Goal: Task Accomplishment & Management: Use online tool/utility

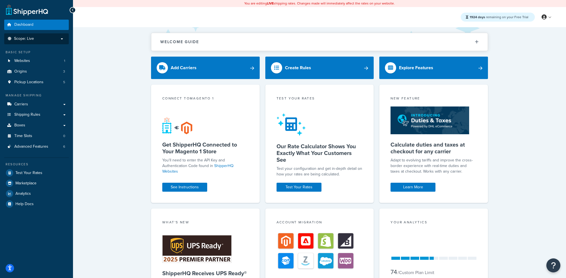
click at [38, 42] on li "Scope: Live" at bounding box center [36, 38] width 65 height 11
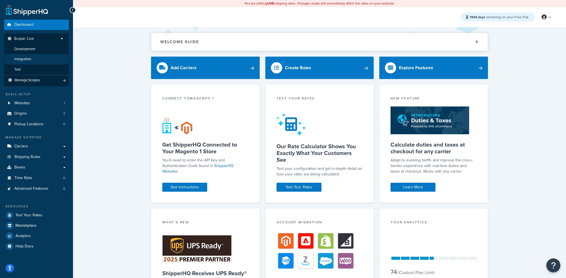
click at [38, 58] on li "Integration" at bounding box center [36, 59] width 65 height 10
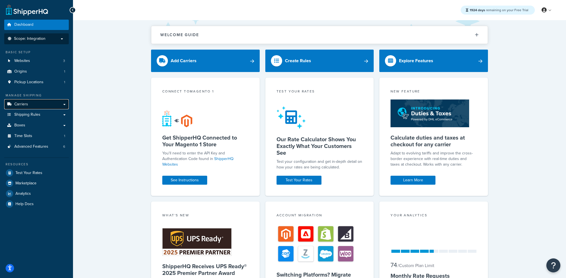
click at [51, 107] on link "Carriers" at bounding box center [36, 104] width 65 height 10
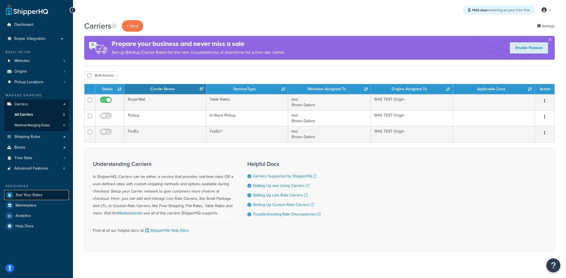
click at [42, 193] on link "Test Your Rates" at bounding box center [36, 195] width 65 height 10
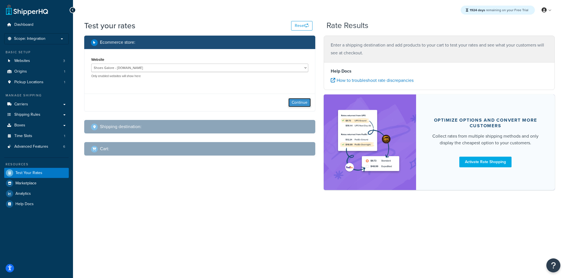
click at [303, 102] on button "Continue" at bounding box center [299, 102] width 22 height 9
select select "[GEOGRAPHIC_DATA]"
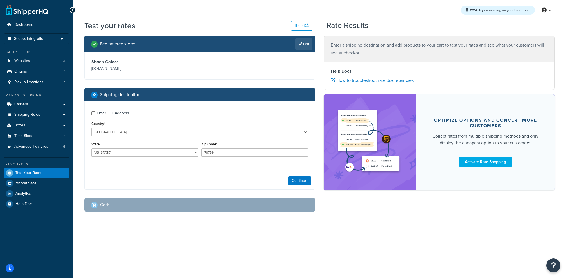
click at [287, 184] on div "Continue" at bounding box center [199, 181] width 230 height 18
click at [296, 183] on button "Continue" at bounding box center [299, 180] width 22 height 9
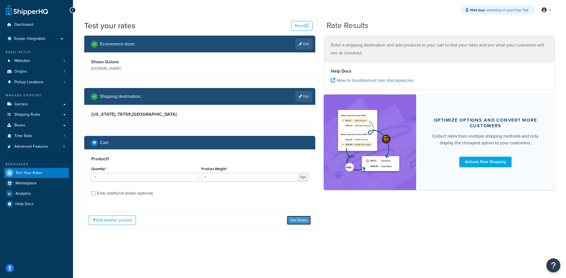
click at [306, 219] on button "Get Rates" at bounding box center [299, 220] width 24 height 9
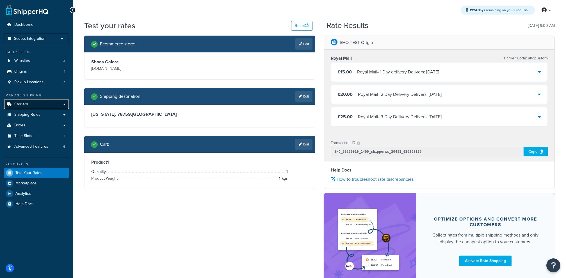
click at [45, 108] on link "Carriers" at bounding box center [36, 104] width 65 height 10
click at [301, 143] on icon at bounding box center [300, 144] width 3 height 3
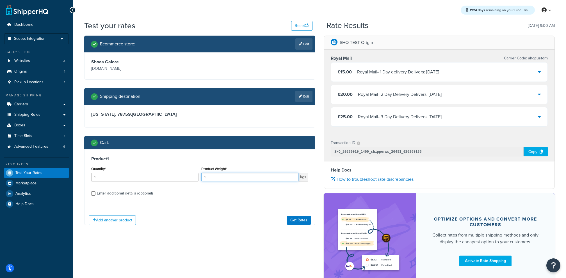
click at [221, 173] on input "1" at bounding box center [249, 177] width 97 height 8
click at [219, 175] on input "1" at bounding box center [249, 177] width 97 height 8
type input "12"
click at [289, 217] on button "Get Rates" at bounding box center [299, 220] width 24 height 9
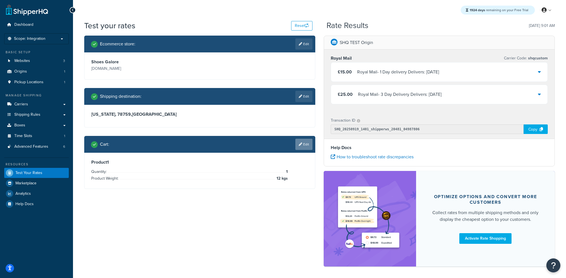
click at [305, 144] on link "Edit" at bounding box center [303, 144] width 17 height 11
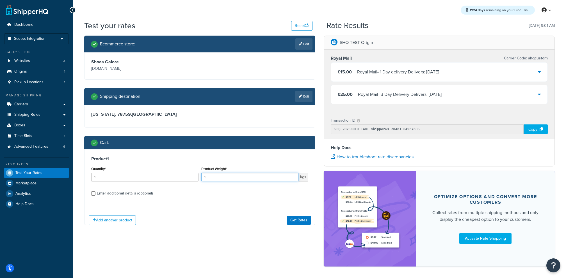
click at [240, 176] on input "1" at bounding box center [249, 177] width 97 height 8
type input "1.2"
click at [289, 218] on button "Get Rates" at bounding box center [299, 220] width 24 height 9
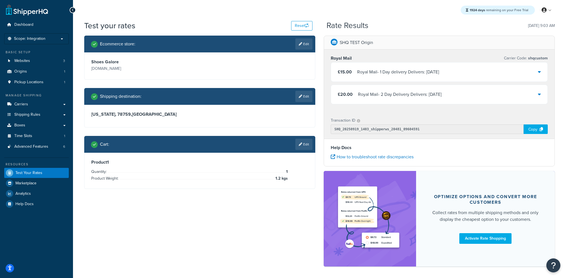
click at [312, 150] on div "Cart : Edit" at bounding box center [199, 144] width 231 height 17
click at [311, 149] on link "Edit" at bounding box center [303, 144] width 17 height 11
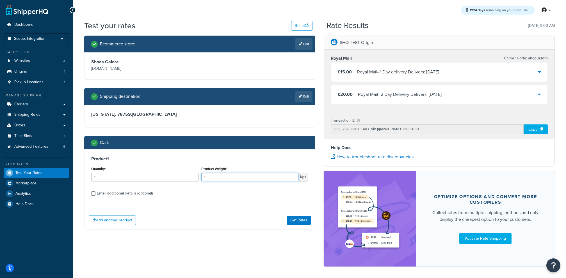
click at [265, 175] on input "1" at bounding box center [249, 177] width 97 height 8
type input "1.2"
click at [298, 220] on button "Get Rates" at bounding box center [299, 220] width 24 height 9
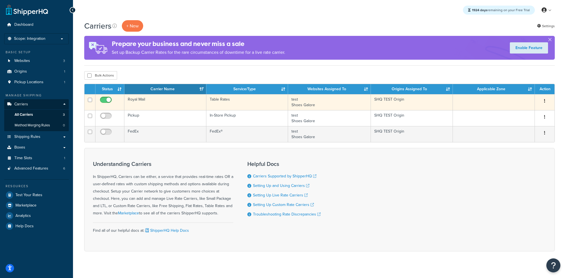
click at [175, 108] on td "Royal Mail" at bounding box center [165, 102] width 82 height 16
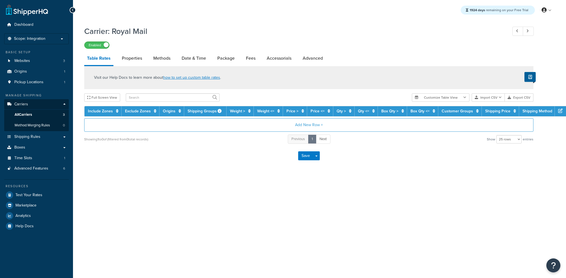
select select "25"
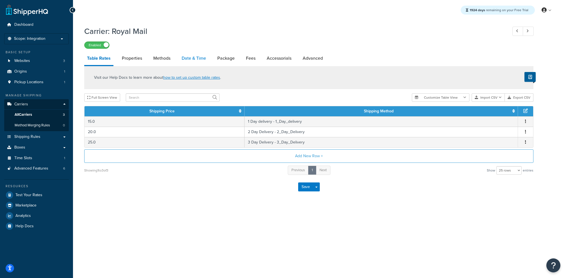
click at [186, 59] on link "Date & Time" at bounding box center [194, 58] width 30 height 13
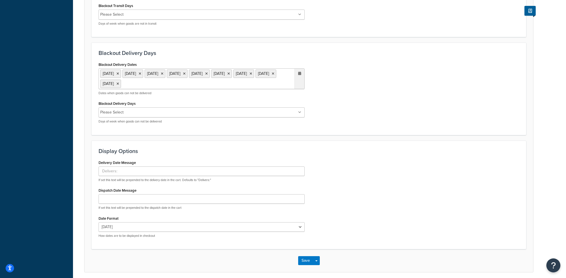
scroll to position [302, 0]
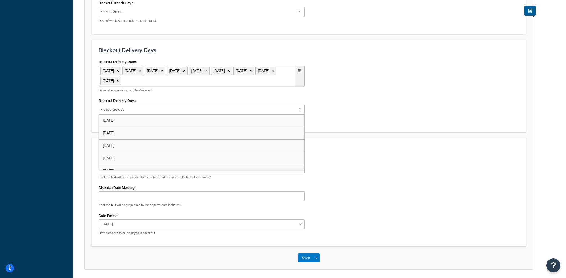
click at [146, 109] on input "Blackout Delivery Days" at bounding box center [150, 110] width 50 height 6
click at [349, 181] on div "Delivery Date Message If set this text will be prepended to the delivery date i…" at bounding box center [308, 199] width 429 height 84
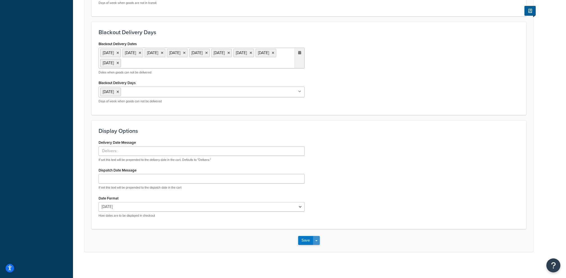
click at [316, 237] on button "Save Dropdown" at bounding box center [316, 240] width 7 height 9
click at [316, 245] on button "Save and Edit" at bounding box center [318, 251] width 41 height 12
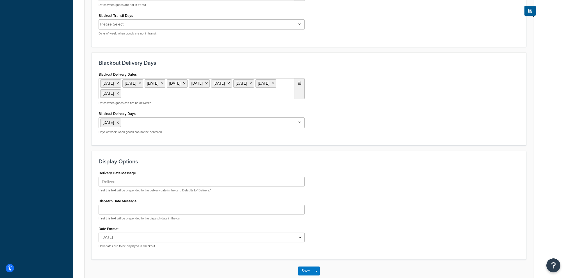
scroll to position [0, 0]
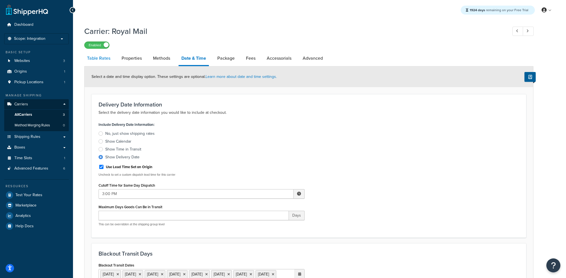
click at [102, 63] on link "Table Rates" at bounding box center [98, 58] width 29 height 13
select select "25"
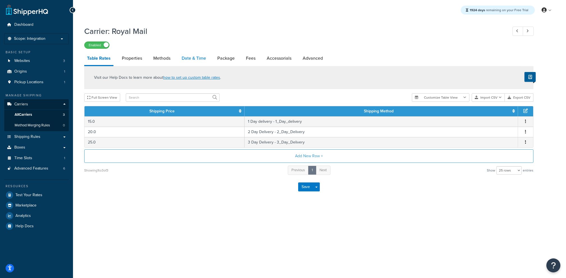
click at [185, 62] on link "Date & Time" at bounding box center [194, 58] width 30 height 13
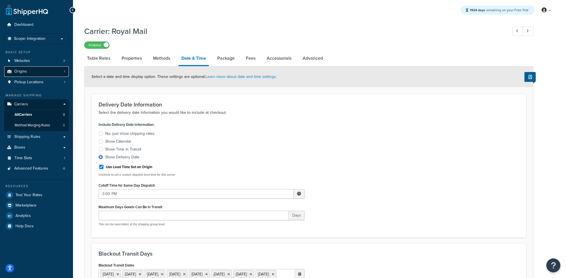
click at [49, 70] on link "Origins 1" at bounding box center [36, 71] width 65 height 10
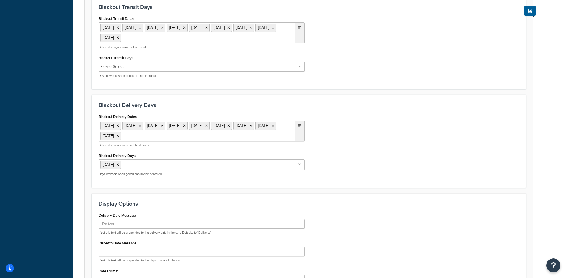
scroll to position [320, 0]
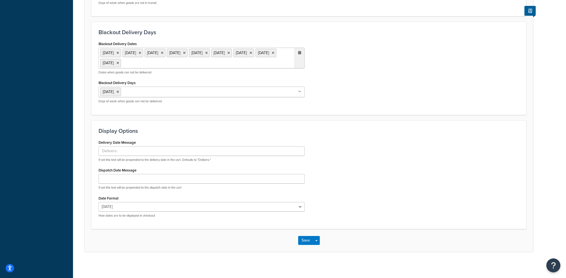
click at [152, 94] on ul "Sunday" at bounding box center [201, 92] width 206 height 11
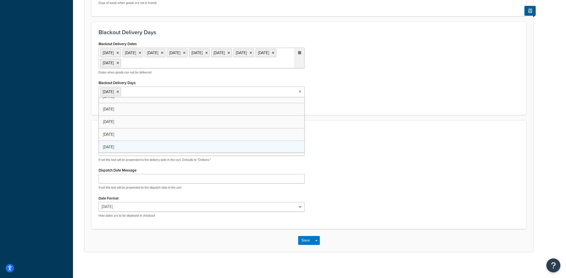
scroll to position [7, 0]
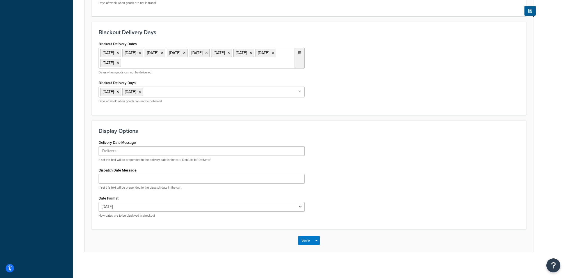
click at [420, 192] on div "Delivery Date Message If set this text will be prepended to the delivery date i…" at bounding box center [308, 181] width 429 height 84
click at [315, 238] on button "Save Dropdown" at bounding box center [316, 240] width 7 height 9
click at [318, 245] on button "Save and Edit" at bounding box center [318, 251] width 41 height 12
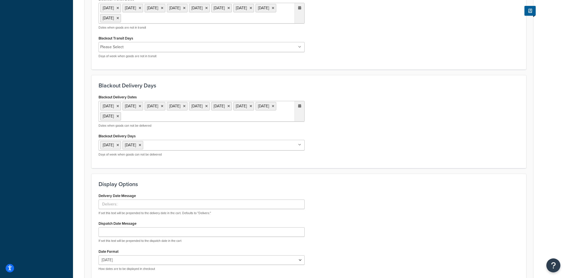
scroll to position [254, 0]
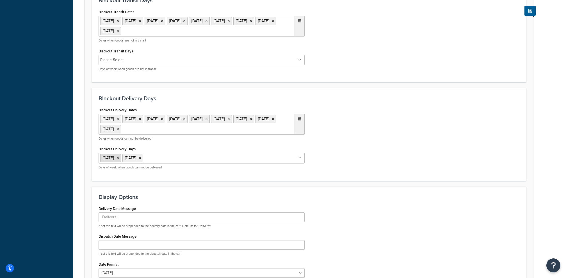
click at [119, 157] on icon at bounding box center [117, 158] width 3 height 3
click at [308, 188] on div "Display Options Delivery Date Message If set this text will be prepended to the…" at bounding box center [308, 241] width 434 height 109
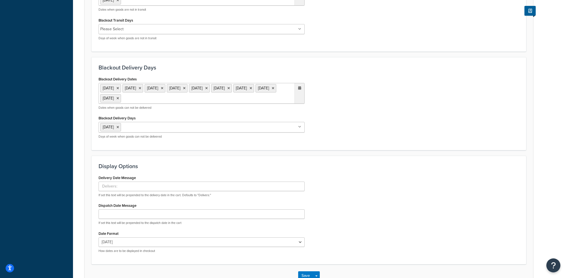
scroll to position [320, 0]
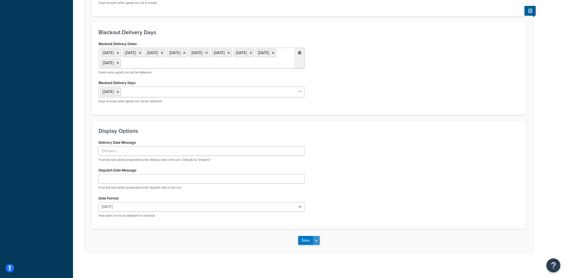
click at [317, 240] on button "Save Dropdown" at bounding box center [316, 240] width 7 height 9
click at [317, 247] on button "Save and Edit" at bounding box center [318, 251] width 41 height 12
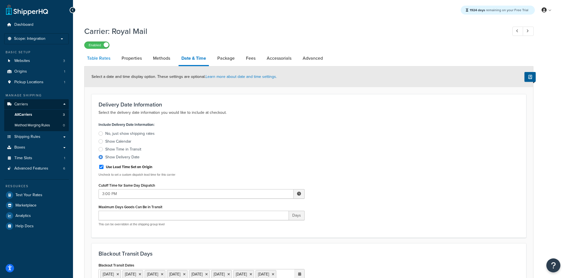
click at [99, 62] on link "Table Rates" at bounding box center [98, 58] width 29 height 13
select select "25"
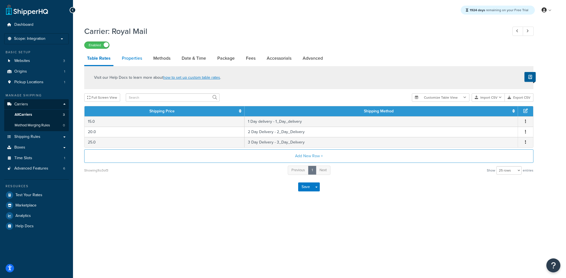
click at [142, 63] on link "Properties" at bounding box center [132, 58] width 26 height 13
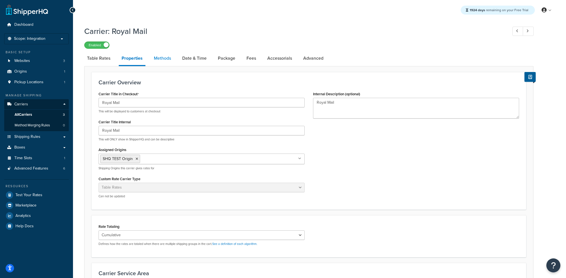
click at [162, 62] on link "Methods" at bounding box center [162, 58] width 23 height 13
select select "25"
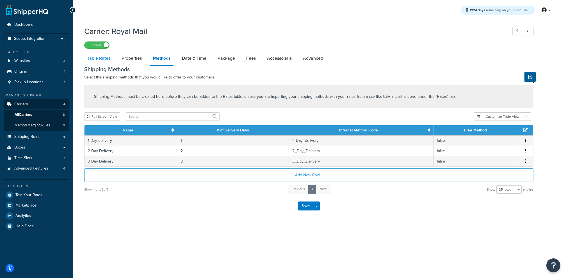
click at [107, 62] on link "Table Rates" at bounding box center [98, 58] width 29 height 13
select select "25"
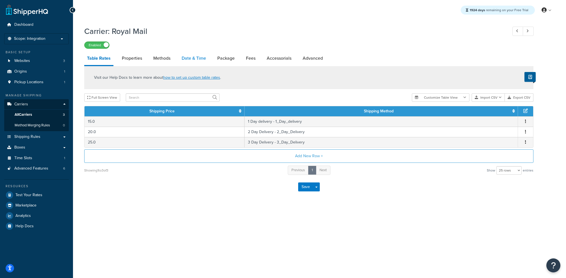
click at [192, 59] on link "Date & Time" at bounding box center [194, 58] width 30 height 13
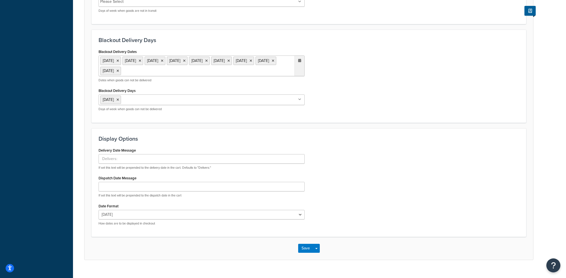
scroll to position [316, 0]
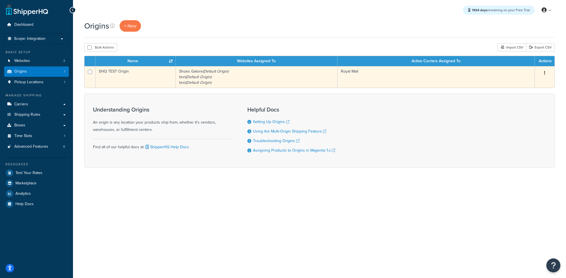
click at [159, 83] on td "SHQ TEST Origin" at bounding box center [135, 77] width 80 height 22
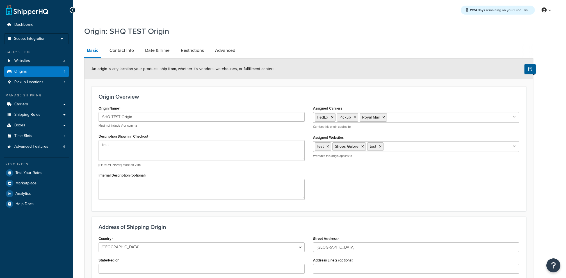
select select "1226"
click at [142, 56] on link "Date & Time" at bounding box center [157, 50] width 30 height 13
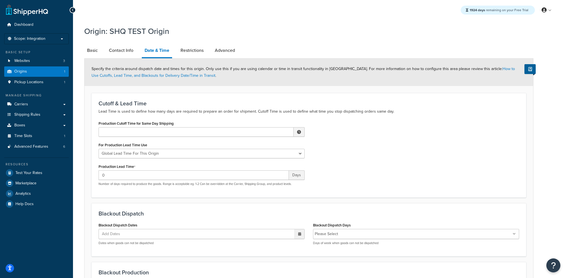
scroll to position [88, 0]
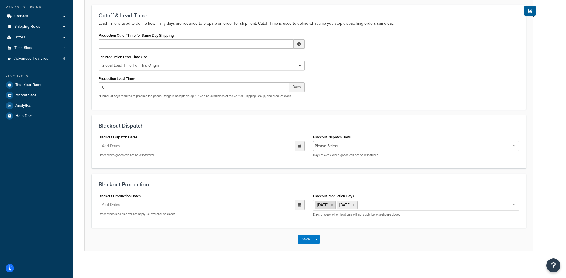
click at [333, 204] on icon at bounding box center [332, 205] width 3 height 3
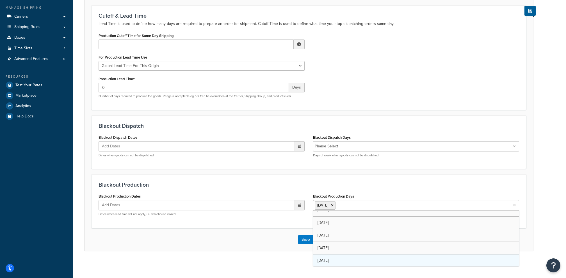
scroll to position [7, 0]
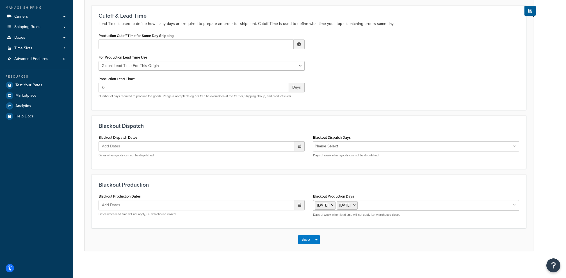
click at [312, 185] on h3 "Blackout Production" at bounding box center [308, 185] width 420 height 6
click at [316, 235] on button "Save Dropdown" at bounding box center [316, 239] width 7 height 9
click at [316, 244] on button "Save and Edit" at bounding box center [325, 250] width 54 height 12
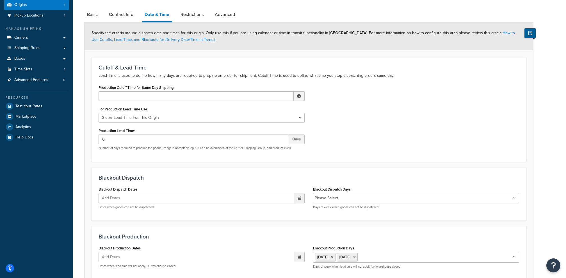
scroll to position [119, 0]
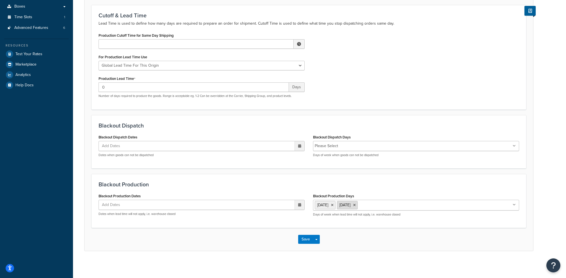
click at [355, 204] on icon at bounding box center [354, 205] width 3 height 3
click at [293, 223] on div "Blackout Production Blackout Production Dates Add Dates ‹ September 2025 › Su M…" at bounding box center [308, 201] width 434 height 54
click at [317, 239] on button "Save Dropdown" at bounding box center [316, 239] width 7 height 9
click at [318, 244] on div "Save and Edit Save and Duplicate Save and Create New" at bounding box center [325, 261] width 54 height 35
click at [316, 247] on button "Save and Edit" at bounding box center [325, 250] width 54 height 12
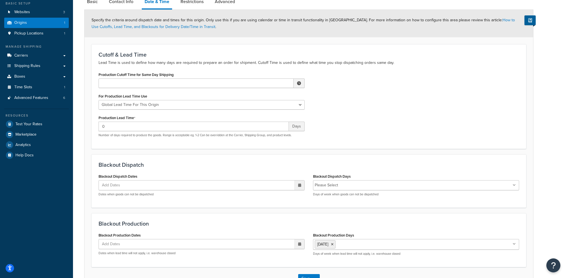
scroll to position [88, 0]
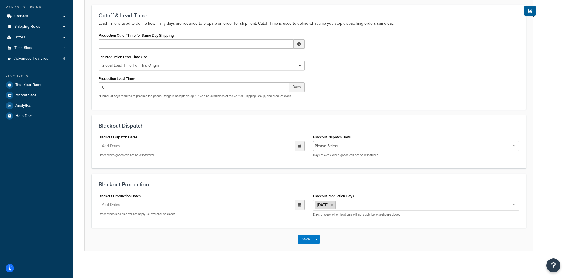
click at [333, 205] on icon at bounding box center [332, 205] width 3 height 3
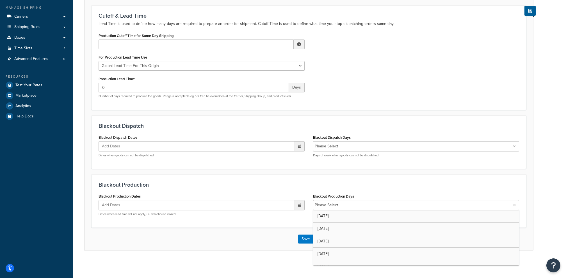
click at [284, 232] on div "Save Save Dropdown Save and Edit Save and Duplicate Save and Create New" at bounding box center [308, 239] width 448 height 23
click at [316, 238] on button "Save Dropdown" at bounding box center [316, 239] width 7 height 9
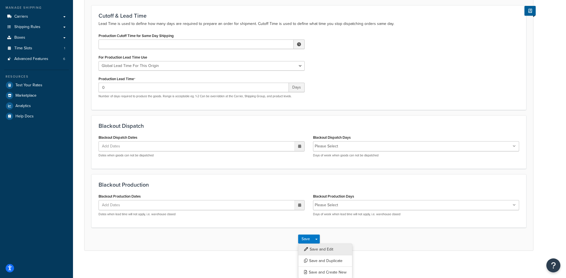
click at [319, 245] on button "Save and Edit" at bounding box center [325, 250] width 54 height 12
click at [331, 206] on li "Please Select" at bounding box center [326, 205] width 23 height 8
click at [330, 206] on li "Please Select" at bounding box center [326, 205] width 23 height 8
click at [360, 224] on div "Blackout Production Blackout Production Dates Add Dates ‹ September 2025 › Su M…" at bounding box center [308, 201] width 434 height 53
click at [353, 204] on input "Blackout Production Days" at bounding box center [364, 205] width 50 height 6
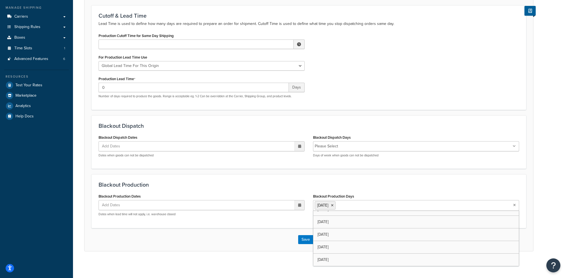
scroll to position [19, 0]
click at [270, 222] on div "Blackout Production Blackout Production Dates Add Dates ‹ September 2025 › Su M…" at bounding box center [308, 202] width 434 height 54
click at [318, 237] on button "Save Dropdown" at bounding box center [316, 239] width 7 height 9
click at [323, 226] on div "Blackout Production Blackout Production Dates Add Dates ‹ September 2025 › Su M…" at bounding box center [308, 202] width 434 height 54
click at [326, 224] on div "Blackout Production Blackout Production Dates Add Dates ‹ September 2025 › Su M…" at bounding box center [308, 202] width 434 height 54
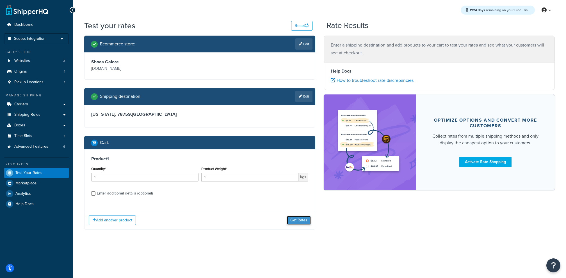
click at [294, 221] on button "Get Rates" at bounding box center [299, 220] width 24 height 9
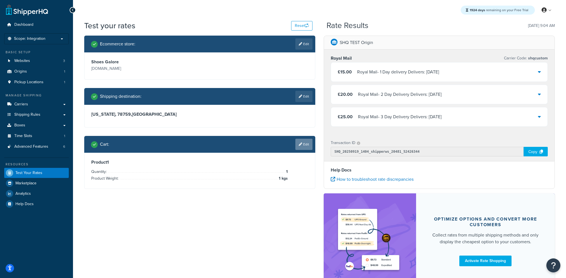
click at [299, 147] on link "Edit" at bounding box center [303, 144] width 17 height 11
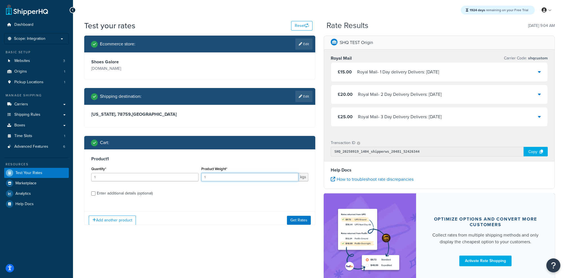
click at [233, 177] on input "1" at bounding box center [249, 177] width 97 height 8
type input "1.3"
click at [300, 223] on button "Get Rates" at bounding box center [299, 220] width 24 height 9
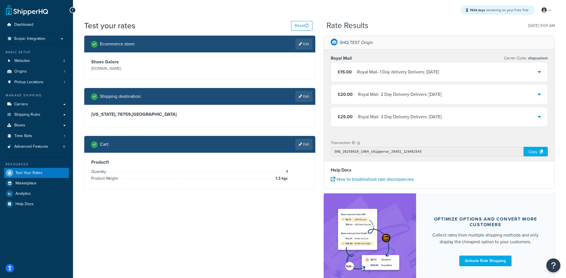
click at [366, 77] on div "£15.00 Royal Mail - 1 Day delivery Delivers: [GEOGRAPHIC_DATA][DATE]" at bounding box center [439, 72] width 216 height 19
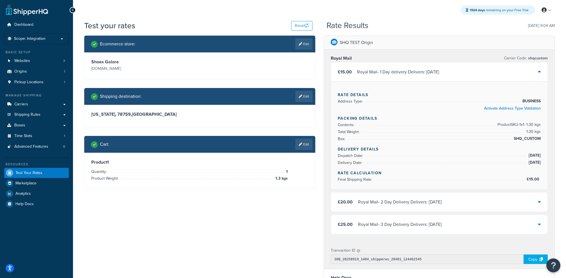
click at [380, 77] on div "£15.00 Royal Mail - 1 Day delivery Delivers: [GEOGRAPHIC_DATA][DATE]" at bounding box center [439, 72] width 216 height 19
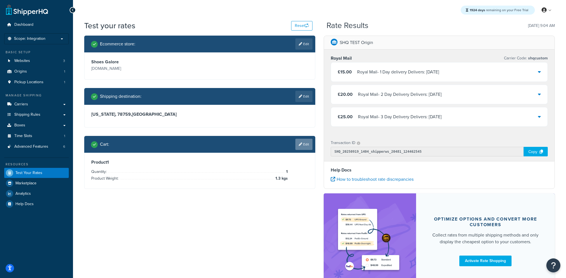
click at [310, 141] on link "Edit" at bounding box center [303, 144] width 17 height 11
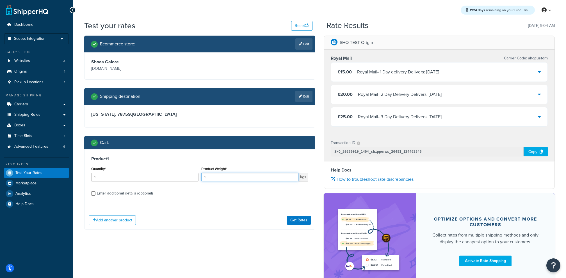
click at [247, 181] on input "1" at bounding box center [249, 177] width 97 height 8
type input "2"
click at [296, 225] on div "Add another product Get Rates" at bounding box center [199, 220] width 230 height 18
click at [296, 219] on button "Get Rates" at bounding box center [299, 220] width 24 height 9
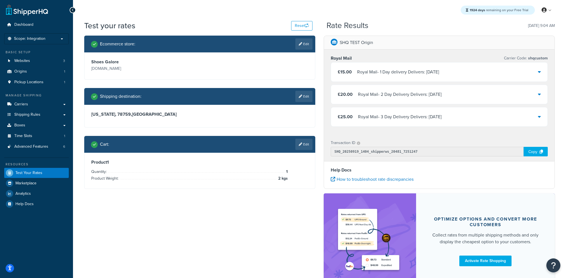
click at [364, 86] on div "£20.00 Royal Mail - 2 Day Delivery Delivers: [DATE]" at bounding box center [439, 94] width 216 height 19
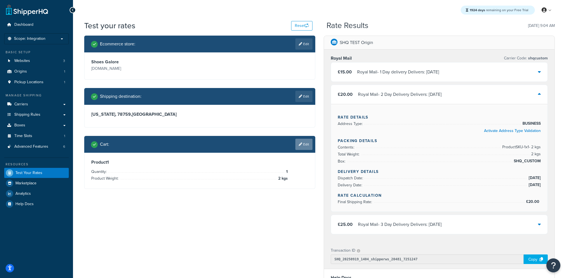
click at [306, 141] on link "Edit" at bounding box center [303, 144] width 17 height 11
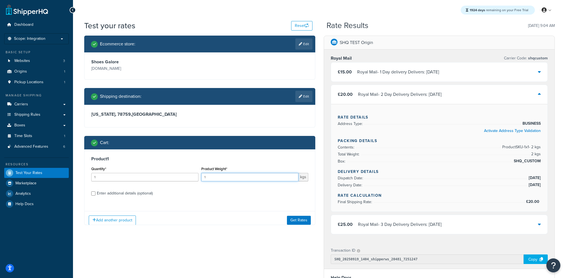
click at [257, 178] on input "1" at bounding box center [249, 177] width 97 height 8
type input "1.3"
click at [302, 215] on div "Add another product Get Rates" at bounding box center [199, 220] width 230 height 18
click at [302, 219] on button "Get Rates" at bounding box center [299, 220] width 24 height 9
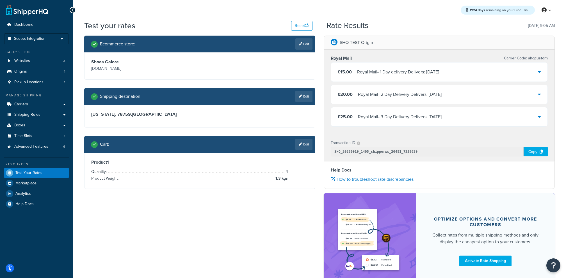
click at [380, 72] on div "Royal Mail - 1 Day delivery Delivers: [DATE]" at bounding box center [398, 72] width 82 height 8
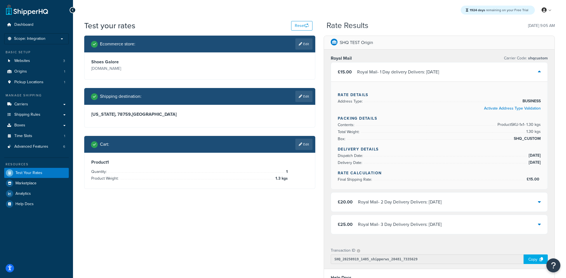
click at [434, 200] on div "Royal Mail - 2 Day Delivery Delivers: [DATE]" at bounding box center [400, 202] width 84 height 8
